Goal: Information Seeking & Learning: Check status

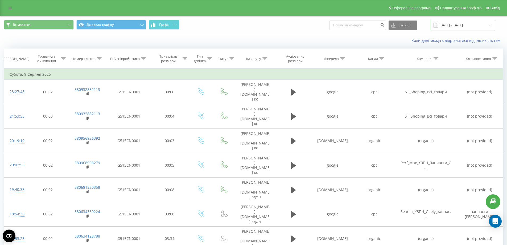
click at [457, 25] on input "[DATE] - [DATE]" at bounding box center [463, 25] width 64 height 10
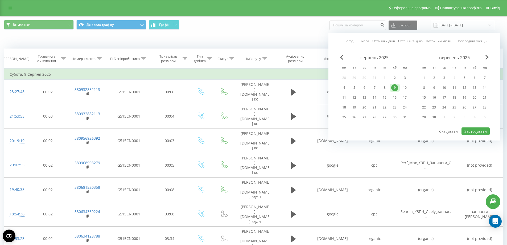
click at [350, 40] on link "Сьогодні" at bounding box center [350, 40] width 14 height 5
click at [472, 130] on button "Застосувати" at bounding box center [476, 131] width 28 height 8
type input "[DATE] - [DATE]"
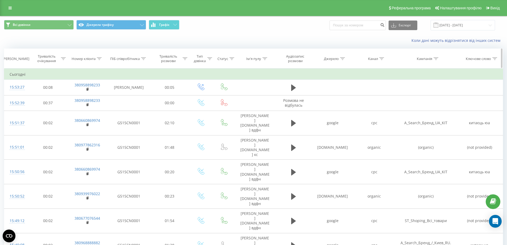
click at [99, 58] on icon at bounding box center [99, 58] width 5 height 3
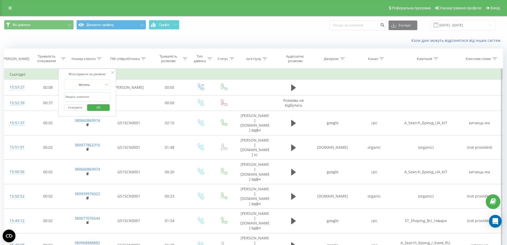
click at [99, 95] on input "text" at bounding box center [87, 96] width 47 height 9
paste input "[PHONE_NUMBER]"
click button "OK" at bounding box center [98, 107] width 23 height 7
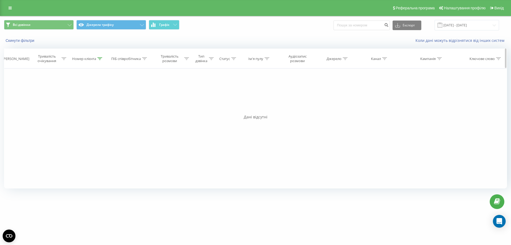
click at [99, 58] on icon at bounding box center [99, 58] width 5 height 3
click at [66, 96] on input "[PHONE_NUMBER]" at bounding box center [88, 96] width 47 height 9
click button "OK" at bounding box center [99, 107] width 23 height 7
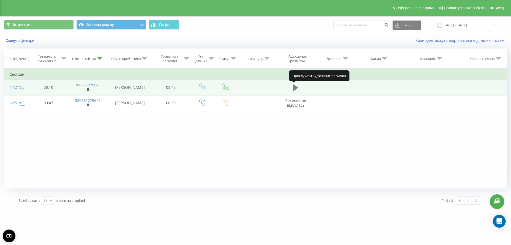
click at [293, 88] on button at bounding box center [296, 88] width 8 height 8
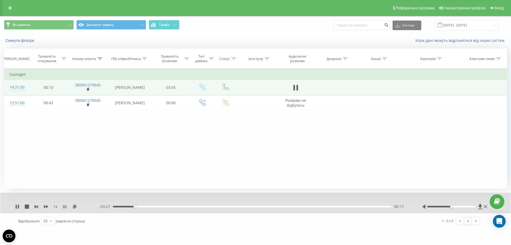
click at [149, 207] on div "00:17" at bounding box center [252, 207] width 279 height 2
click at [156, 206] on div "00:29" at bounding box center [252, 207] width 279 height 2
click at [169, 207] on div "00:45" at bounding box center [252, 207] width 279 height 2
click at [237, 206] on div "01:33" at bounding box center [252, 207] width 279 height 2
click at [252, 207] on div "01:42" at bounding box center [252, 207] width 279 height 2
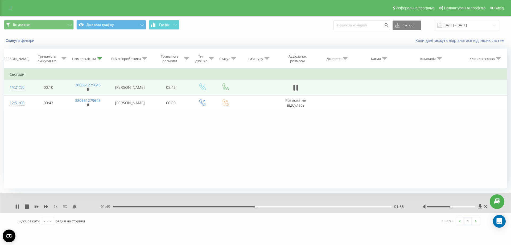
click at [266, 206] on div "01:55" at bounding box center [252, 207] width 279 height 2
click at [17, 207] on icon at bounding box center [16, 206] width 1 height 4
click at [17, 208] on icon at bounding box center [17, 206] width 3 height 4
click at [283, 205] on div "- 01:36 02:08 02:08" at bounding box center [254, 206] width 310 height 5
click at [284, 207] on div "02:08" at bounding box center [252, 207] width 279 height 2
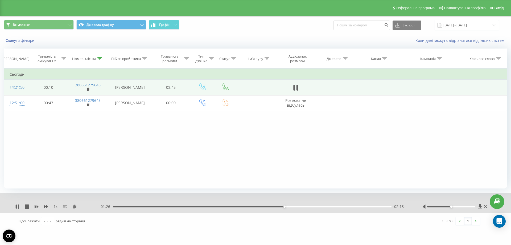
click at [296, 206] on div "02:18" at bounding box center [252, 207] width 279 height 2
click at [100, 58] on icon at bounding box center [99, 58] width 5 height 3
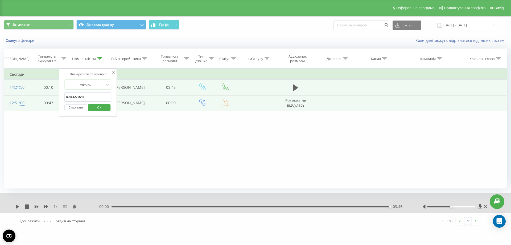
drag, startPoint x: 94, startPoint y: 96, endPoint x: 47, endPoint y: 98, distance: 46.6
click at [47, 98] on table "Фільтрувати за умовою Дорівнює Скасувати OK Фільтрувати за умовою Містить 80661…" at bounding box center [255, 89] width 503 height 42
paste input "[PHONE_NUMBER]"
type input "[PHONE_NUMBER]"
click button "OK" at bounding box center [99, 107] width 23 height 7
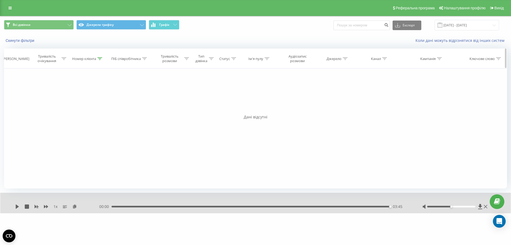
click at [100, 58] on icon at bounding box center [99, 58] width 5 height 3
